Goal: Browse casually

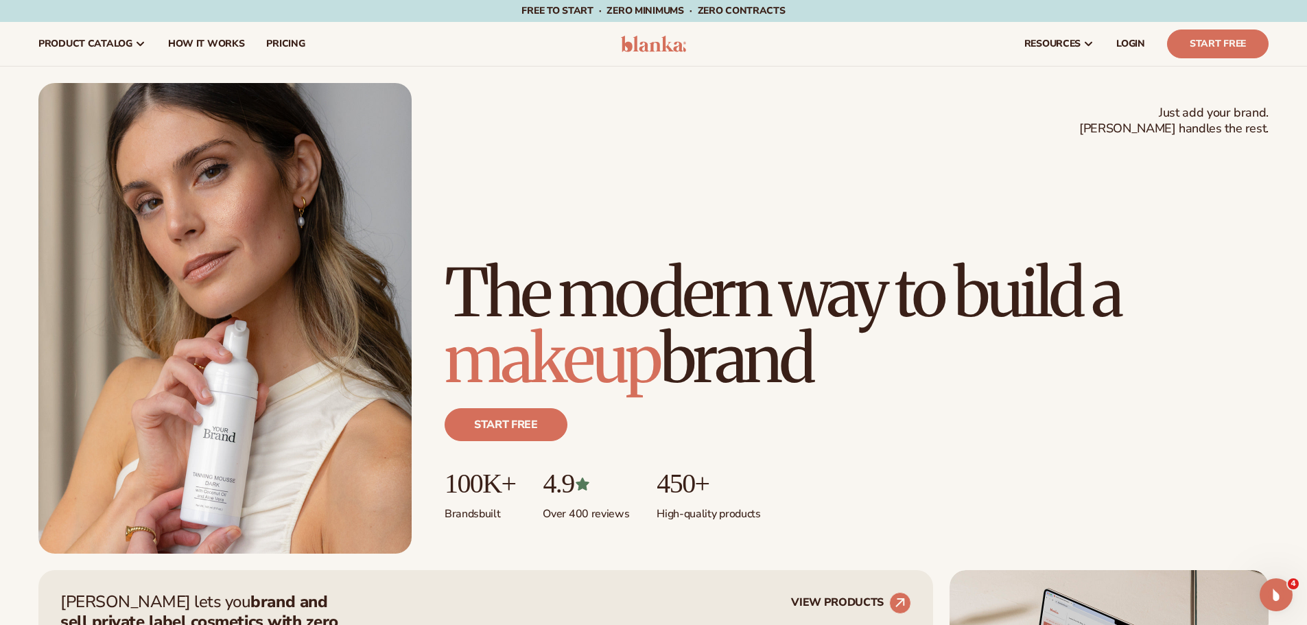
click at [1084, 358] on h1 "The modern way to build a makeup brand" at bounding box center [857, 326] width 824 height 132
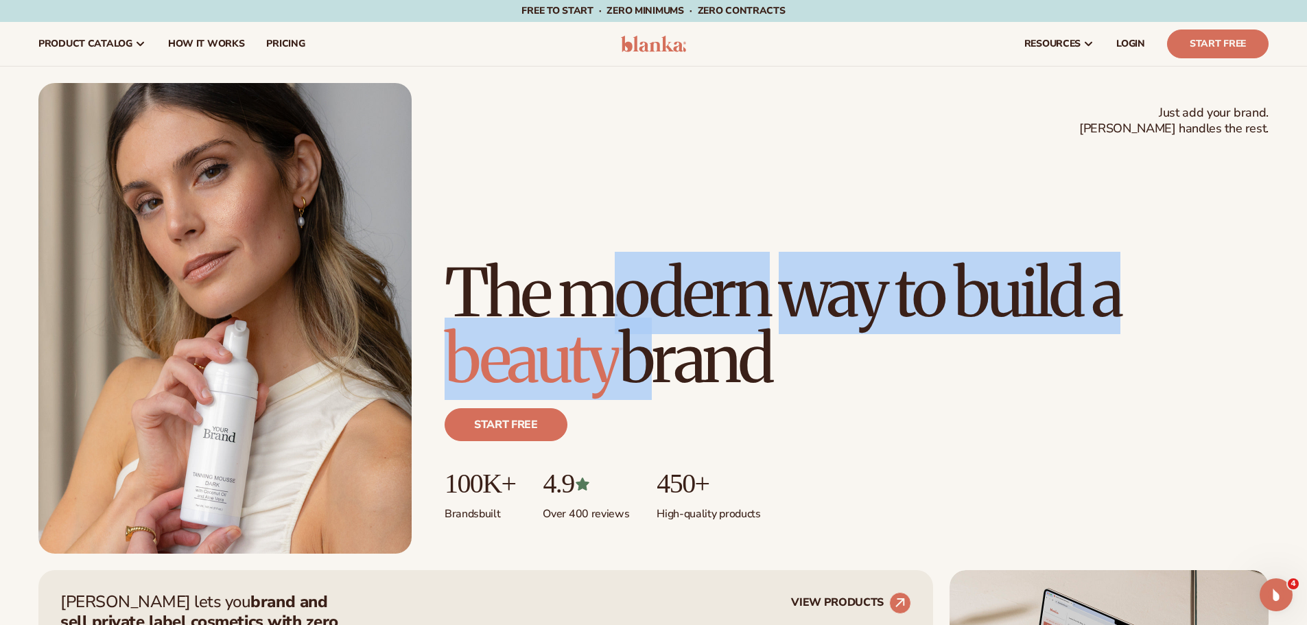
drag, startPoint x: 621, startPoint y: 219, endPoint x: 635, endPoint y: 358, distance: 140.0
click at [635, 358] on h1 "The modern way to build a beauty brand" at bounding box center [857, 326] width 824 height 132
click at [908, 325] on h1 "The modern way to build a beauty brand" at bounding box center [857, 326] width 824 height 132
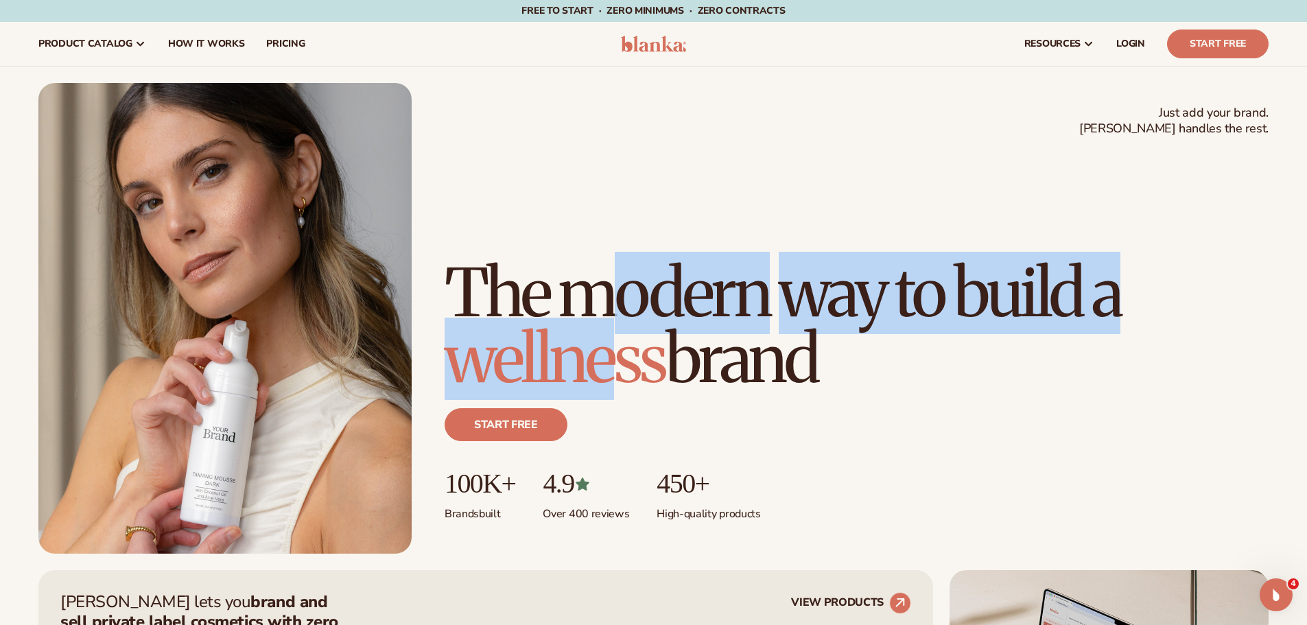
drag, startPoint x: 616, startPoint y: 234, endPoint x: 614, endPoint y: 346, distance: 112.5
click at [614, 346] on h1 "The modern way to build a wellness brand" at bounding box center [857, 326] width 824 height 132
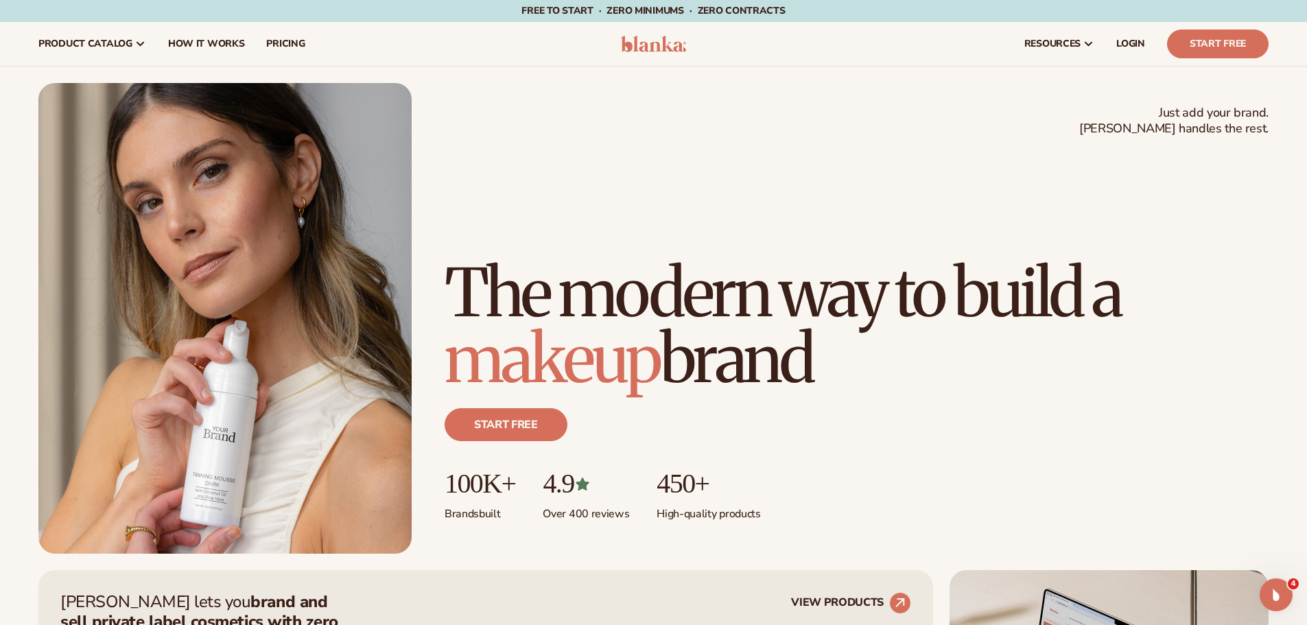
click at [714, 337] on h1 "The modern way to build a makeup brand" at bounding box center [857, 326] width 824 height 132
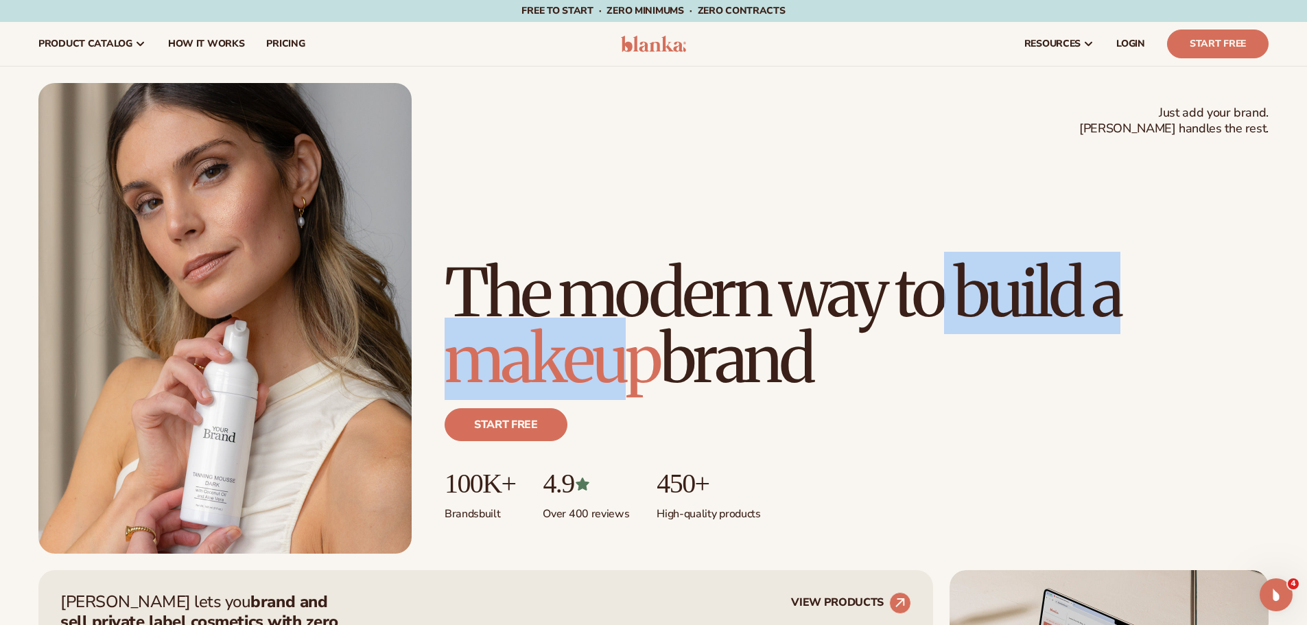
drag, startPoint x: 611, startPoint y: 370, endPoint x: 608, endPoint y: 277, distance: 93.4
click at [606, 277] on h1 "The modern way to build a makeup brand" at bounding box center [857, 326] width 824 height 132
click at [744, 292] on h1 "The modern way to build a makeup brand" at bounding box center [857, 326] width 824 height 132
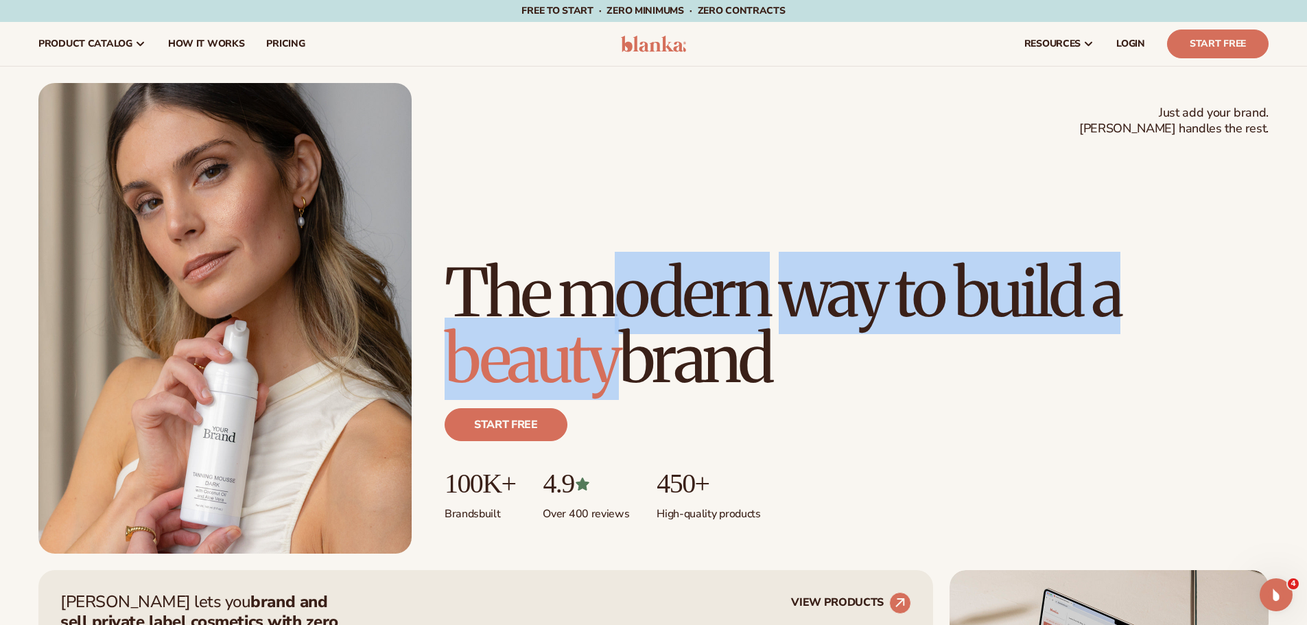
drag, startPoint x: 609, startPoint y: 239, endPoint x: 623, endPoint y: 351, distance: 112.7
click at [623, 351] on h1 "The modern way to build a beauty brand" at bounding box center [857, 326] width 824 height 132
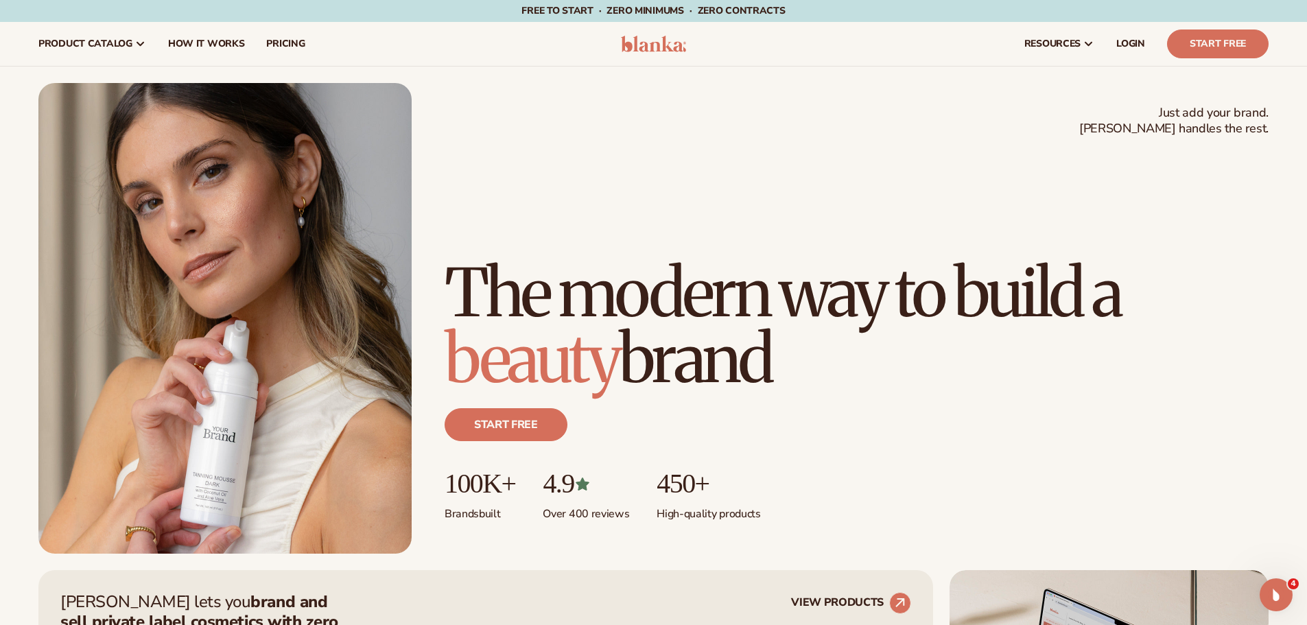
click at [737, 349] on h1 "The modern way to build a beauty brand" at bounding box center [857, 326] width 824 height 132
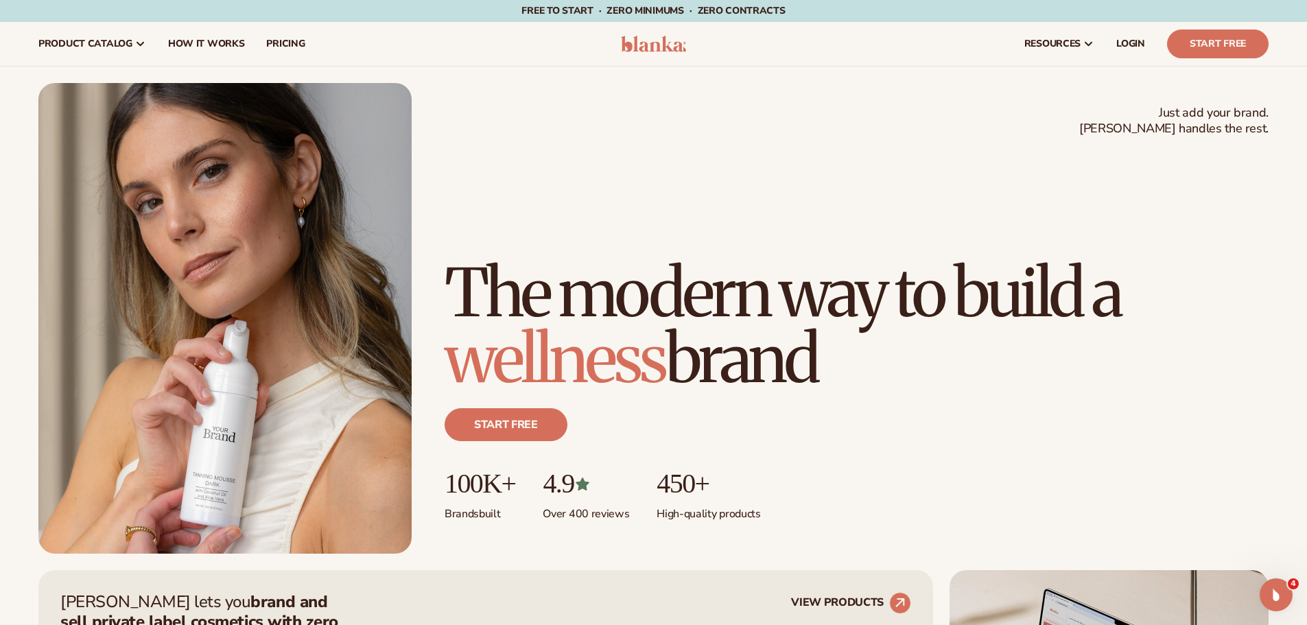
click at [1151, 354] on h1 "The modern way to build a wellness brand" at bounding box center [857, 326] width 824 height 132
